Goal: Check status: Check status

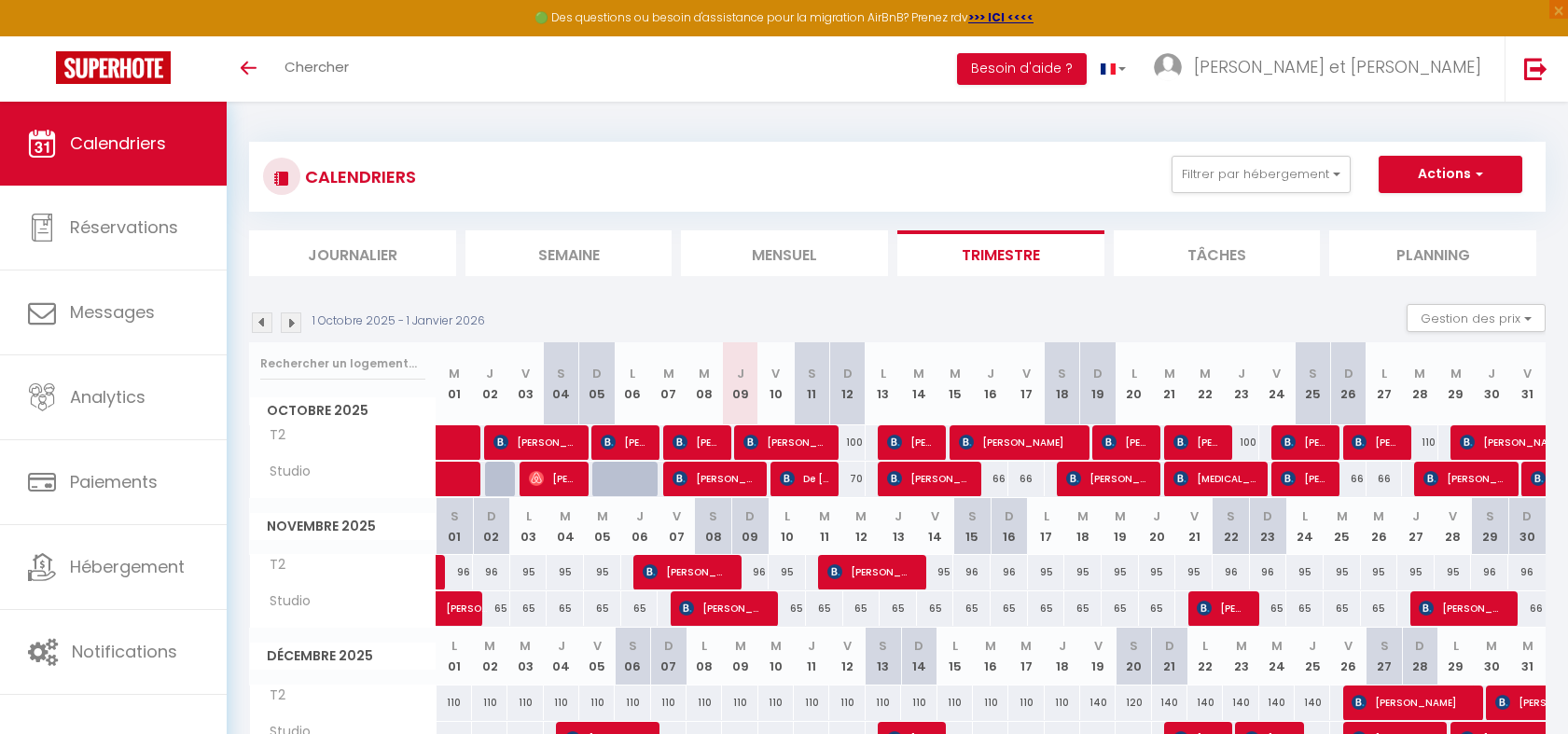
scroll to position [66, 0]
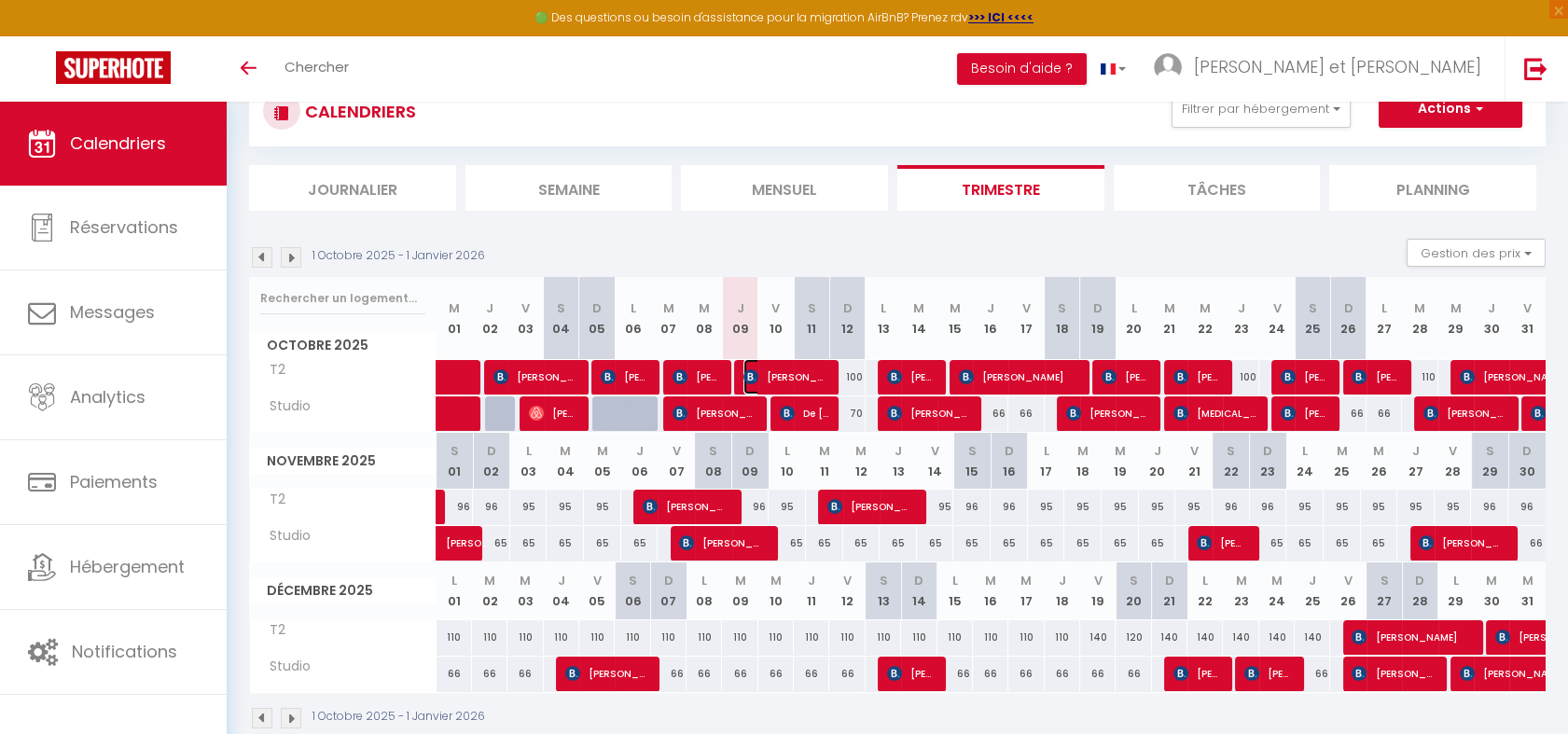
click at [772, 378] on span "[PERSON_NAME]" at bounding box center [785, 376] width 85 height 36
select select "OK"
select select "KO"
select select "0"
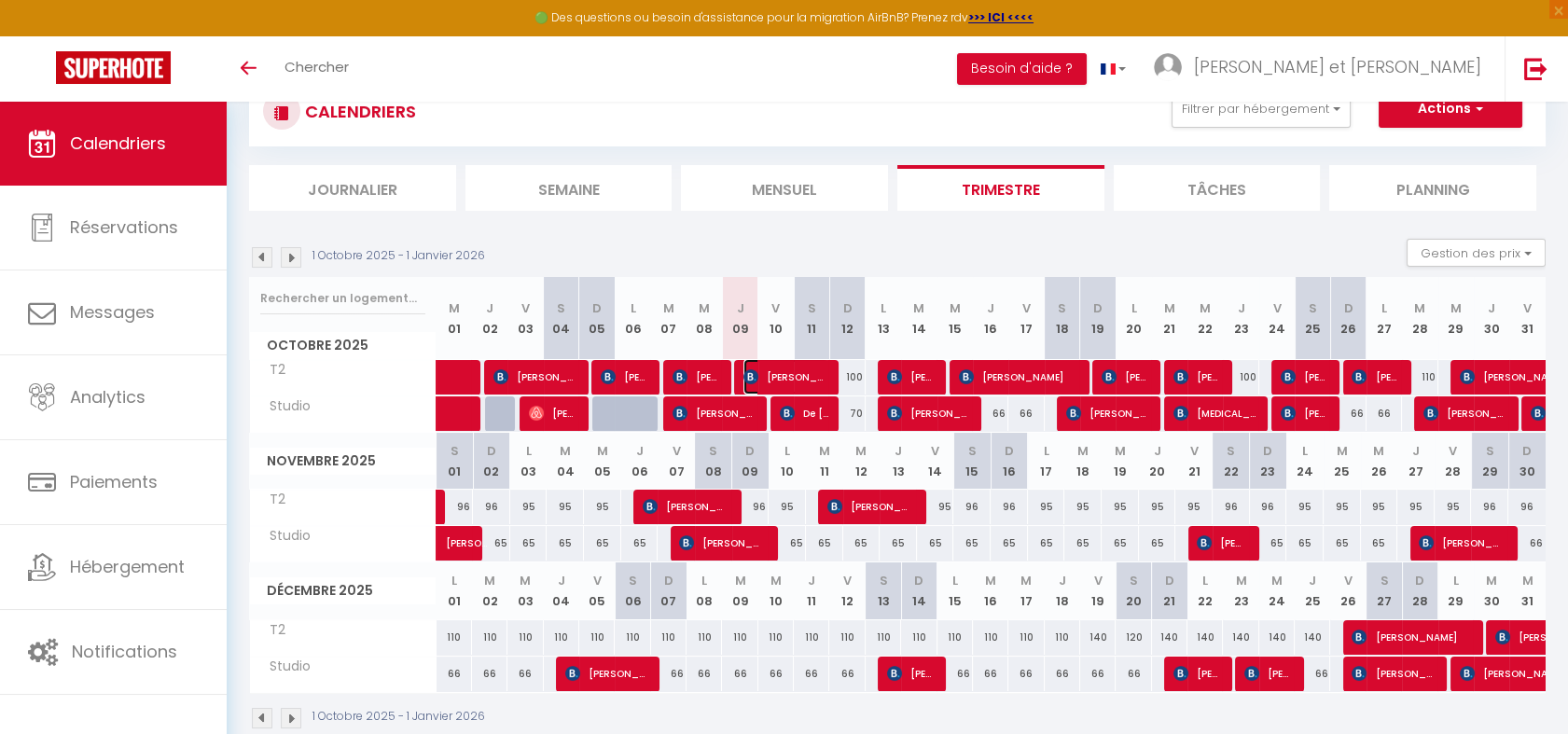
select select "1"
select select
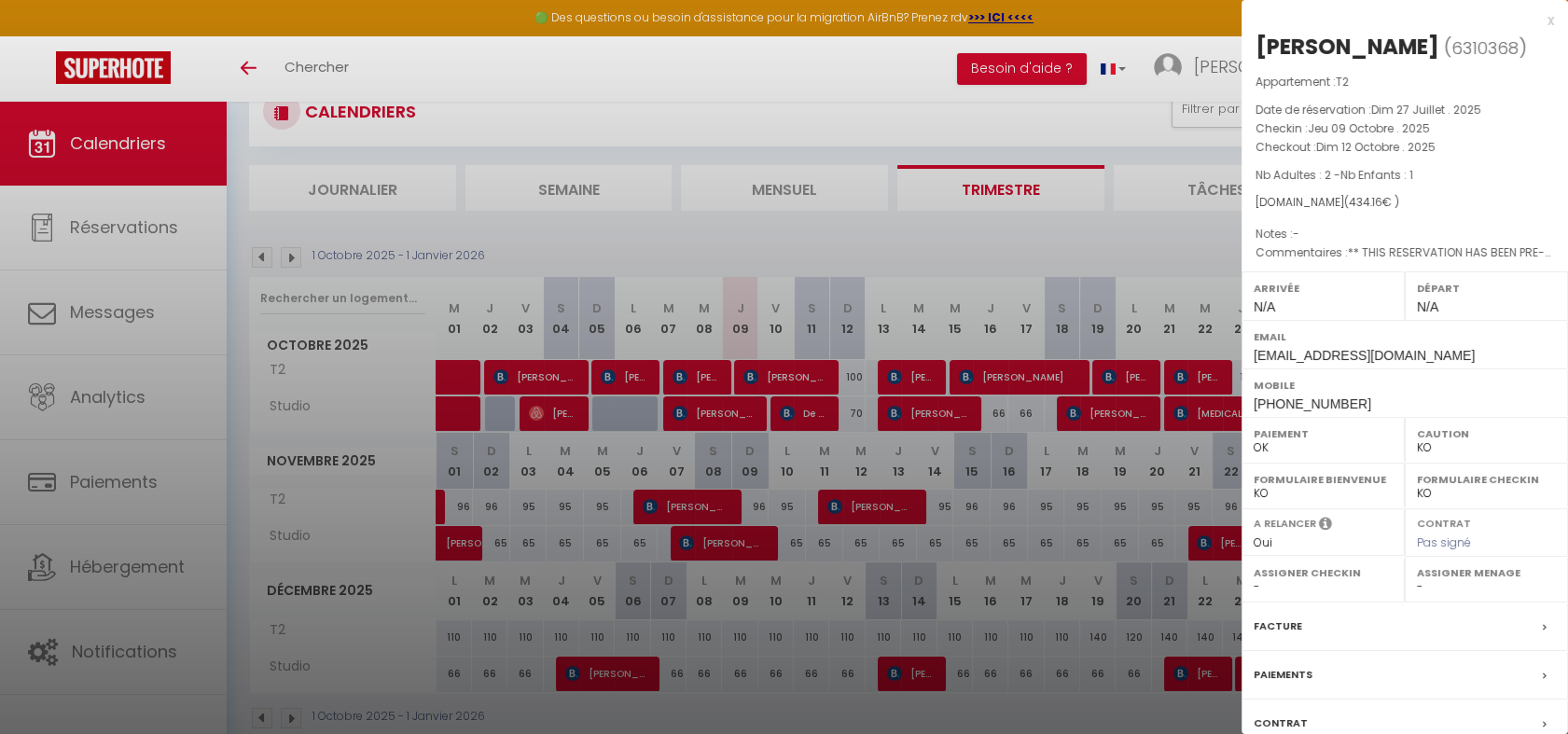
drag, startPoint x: 1371, startPoint y: 44, endPoint x: 1254, endPoint y: 43, distance: 117.0
click at [1255, 43] on div "[PERSON_NAME]" at bounding box center [1347, 46] width 183 height 30
copy div "[PERSON_NAME]"
click at [915, 83] on div at bounding box center [784, 367] width 1568 height 734
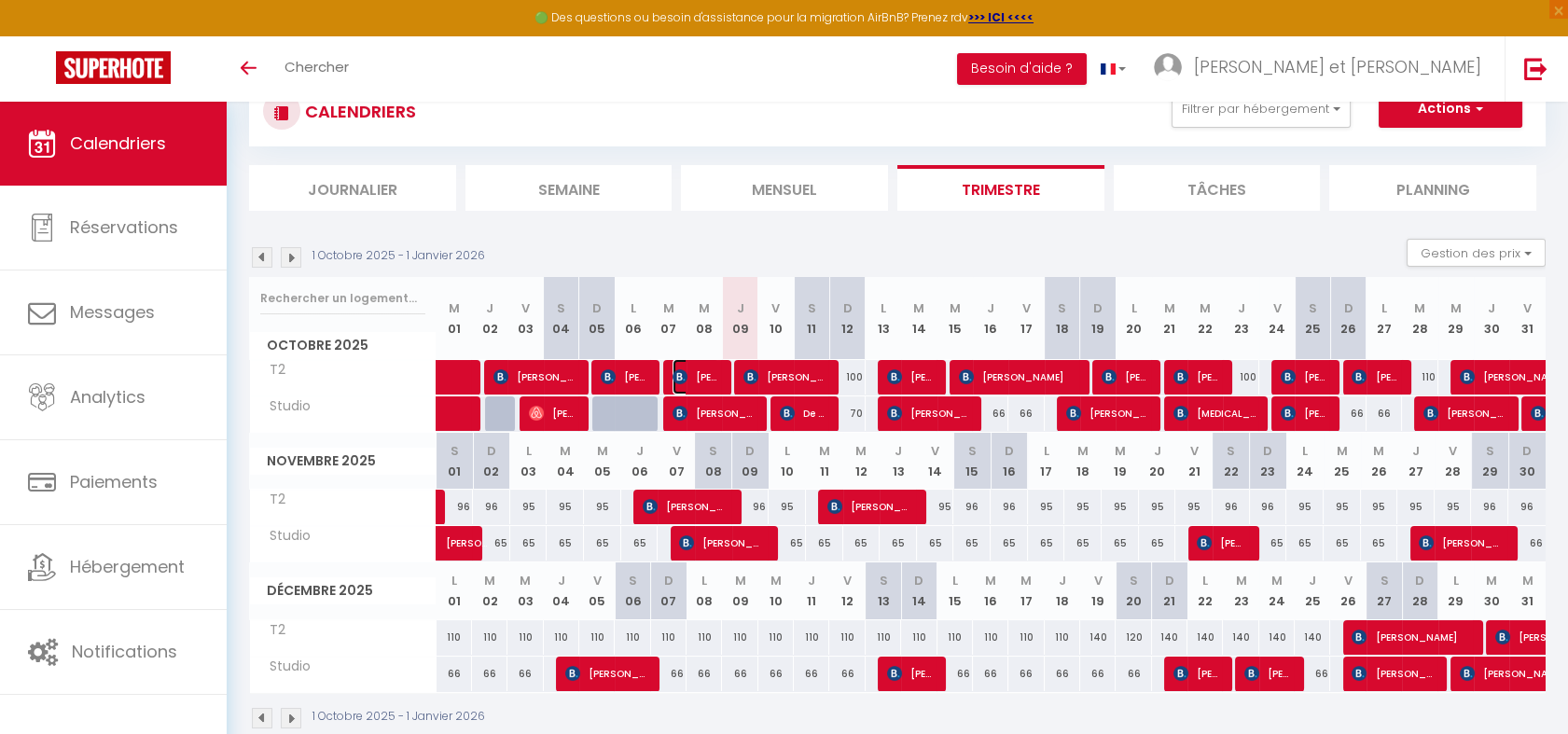
click at [705, 372] on span "[PERSON_NAME]" at bounding box center [696, 376] width 47 height 36
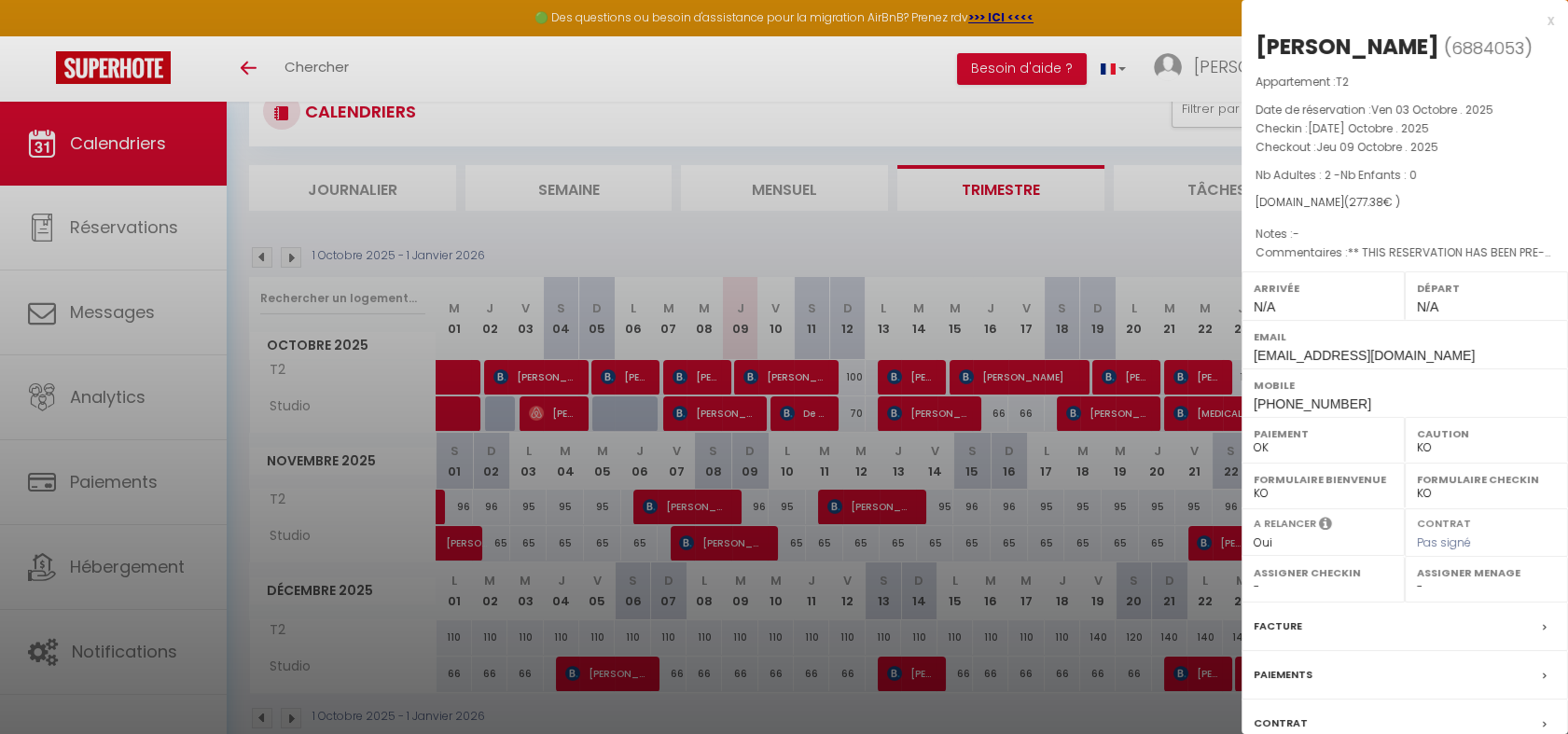
click at [809, 412] on div at bounding box center [784, 367] width 1568 height 734
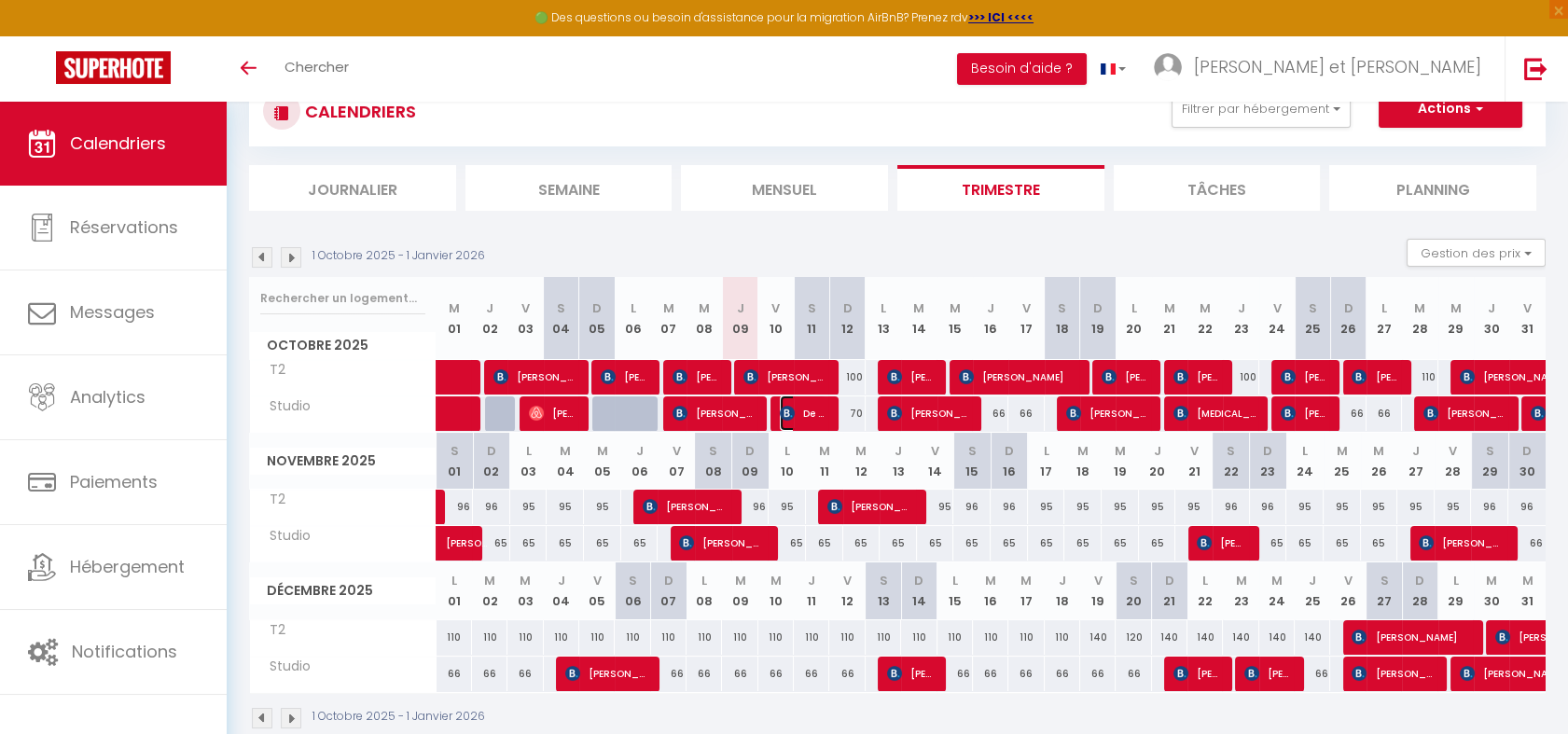
click at [806, 410] on span "De [PERSON_NAME] [PERSON_NAME]" at bounding box center [803, 413] width 47 height 36
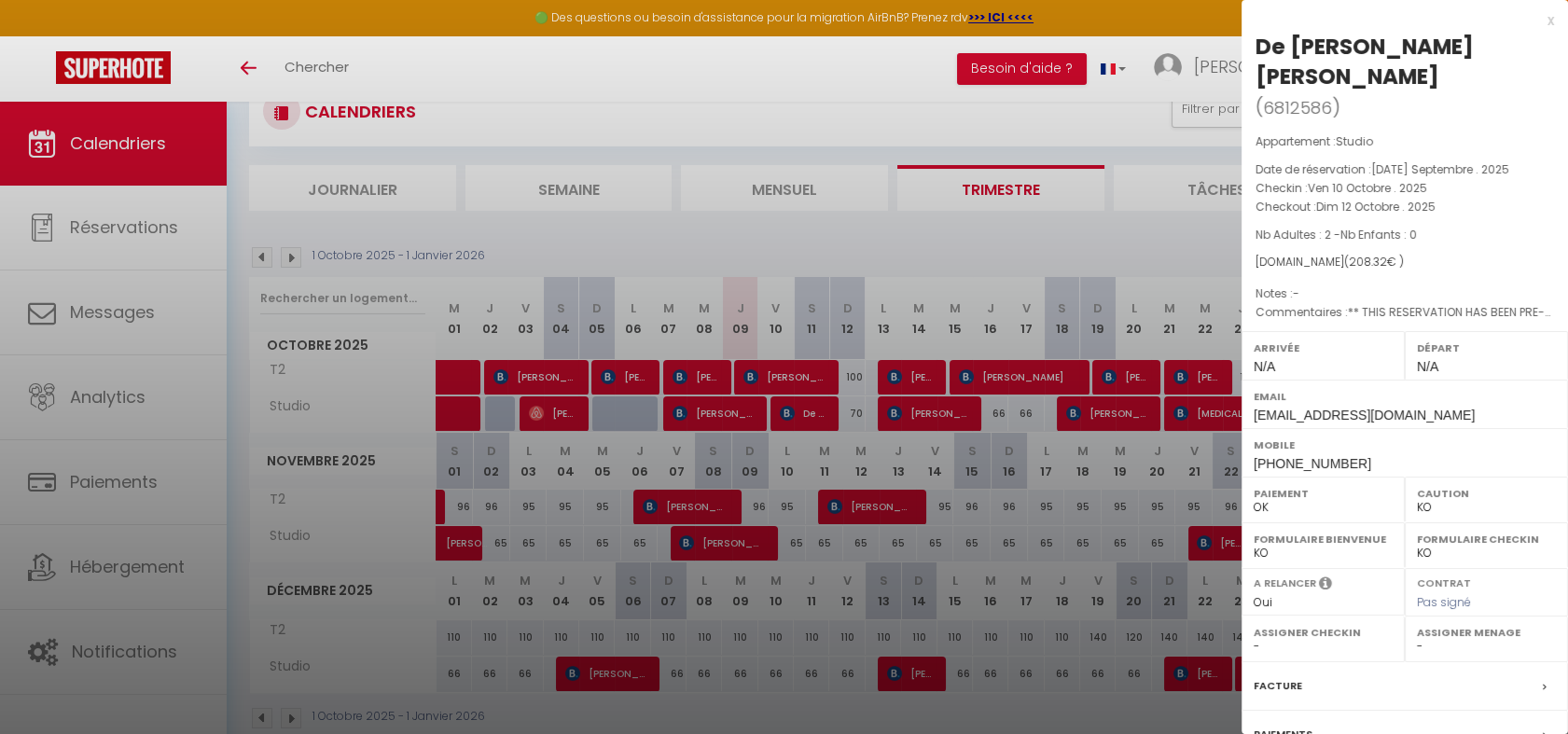
drag, startPoint x: 1512, startPoint y: 42, endPoint x: 1254, endPoint y: 42, distance: 258.0
click at [1255, 42] on div "De [PERSON_NAME] [PERSON_NAME]" at bounding box center [1404, 62] width 298 height 60
copy div "De [PERSON_NAME] [PERSON_NAME]"
